Goal: Transaction & Acquisition: Book appointment/travel/reservation

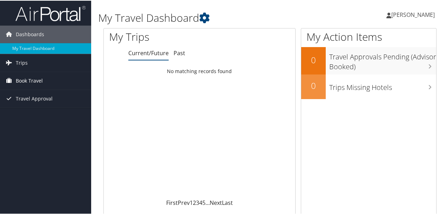
click at [25, 79] on span "Book Travel" at bounding box center [29, 80] width 27 height 18
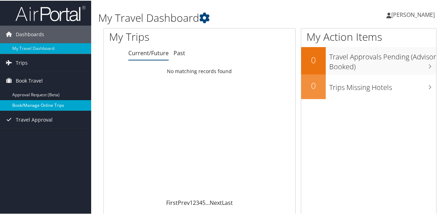
click at [29, 106] on link "Book/Manage Online Trips" at bounding box center [45, 104] width 91 height 11
